Goal: Information Seeking & Learning: Understand process/instructions

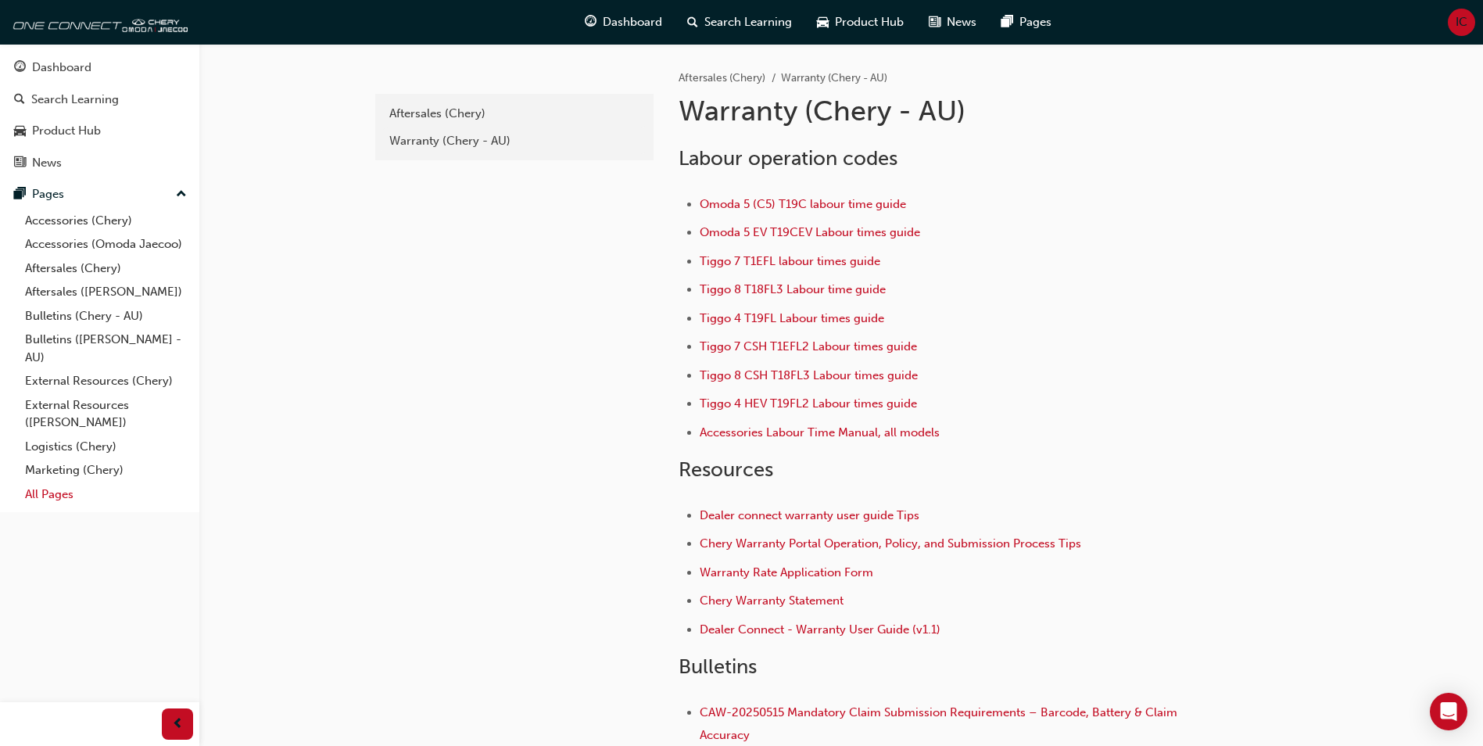
click at [43, 490] on link "All Pages" at bounding box center [106, 494] width 174 height 24
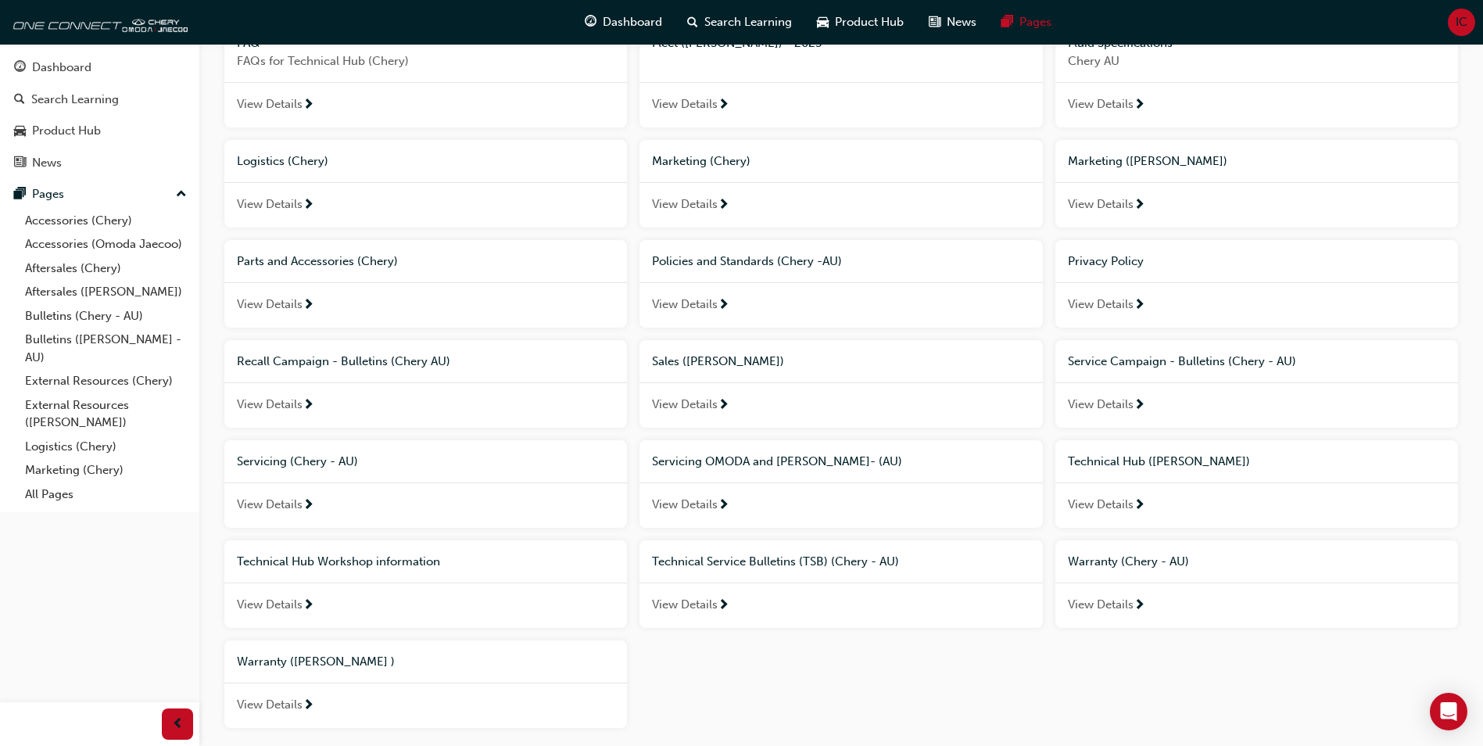
scroll to position [553, 0]
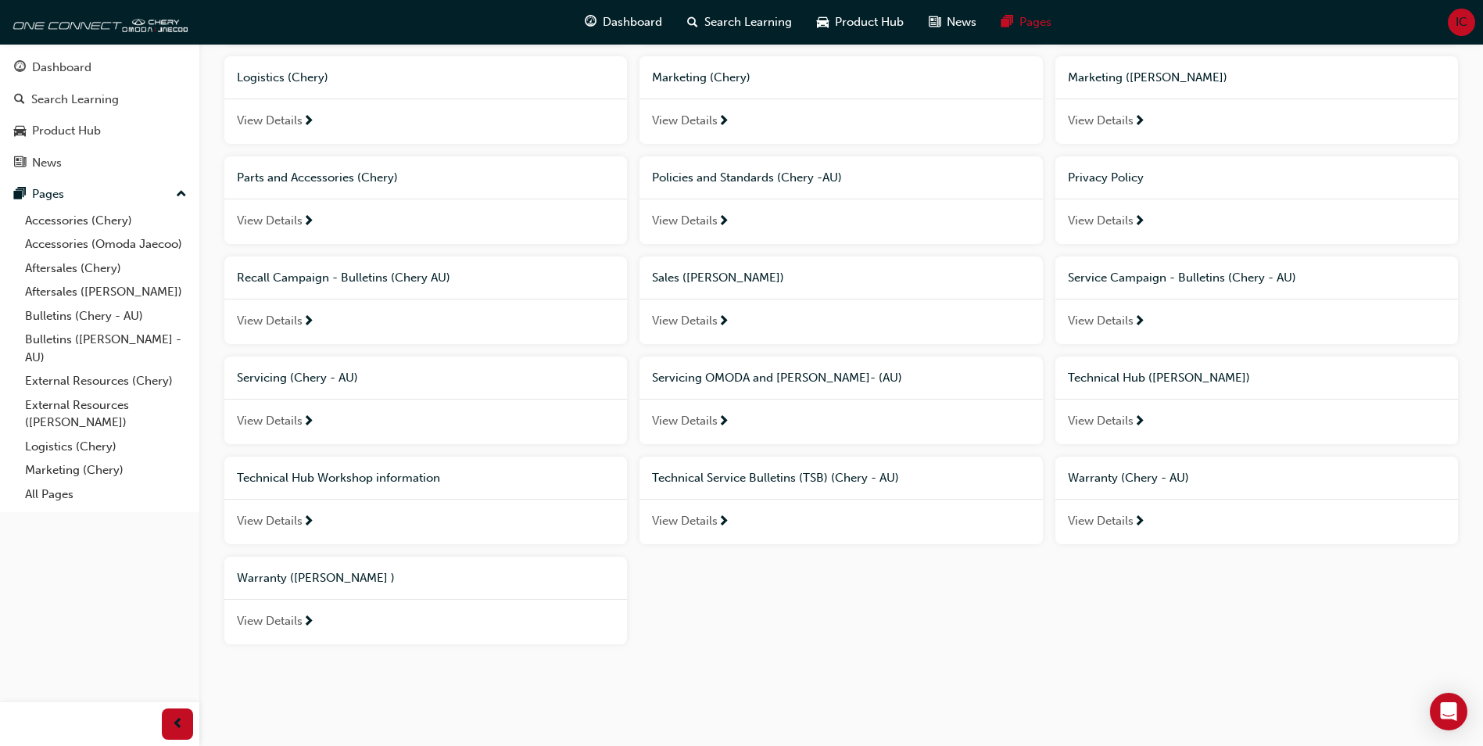
click at [706, 425] on span "View Details" at bounding box center [685, 421] width 66 height 18
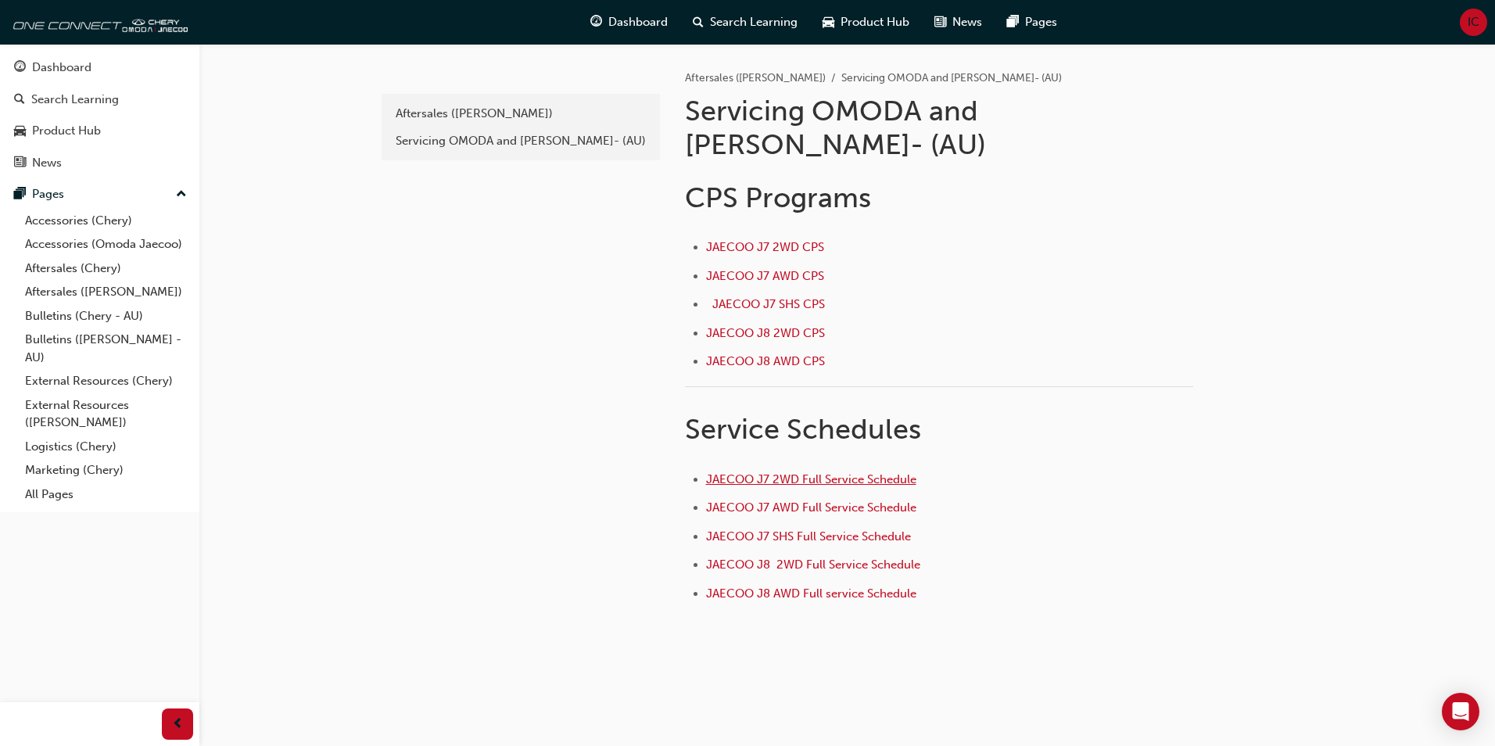
click at [820, 472] on span "JAECOO J7 2WD Full Service Schedule" at bounding box center [811, 479] width 210 height 14
